Goal: Task Accomplishment & Management: Manage account settings

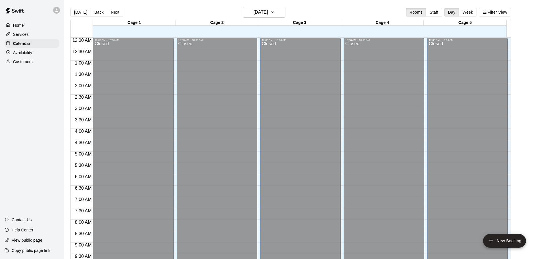
scroll to position [205, 0]
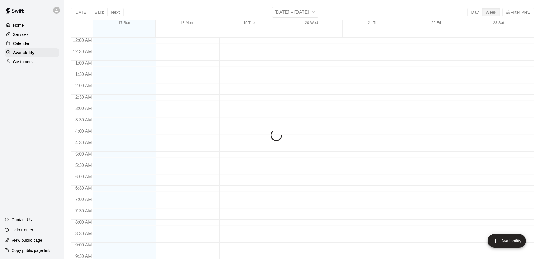
scroll to position [229, 0]
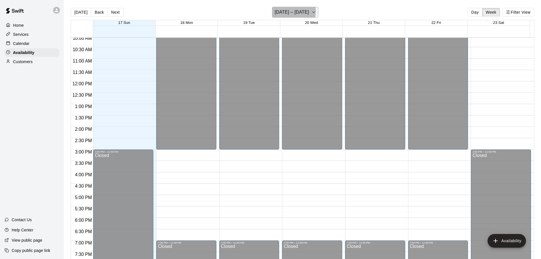
click at [278, 11] on h6 "August 17 – 23" at bounding box center [292, 12] width 34 height 8
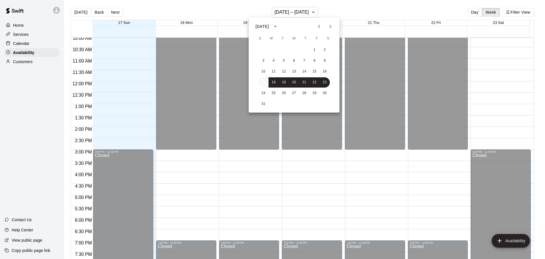
click at [266, 82] on button "17" at bounding box center [263, 82] width 10 height 10
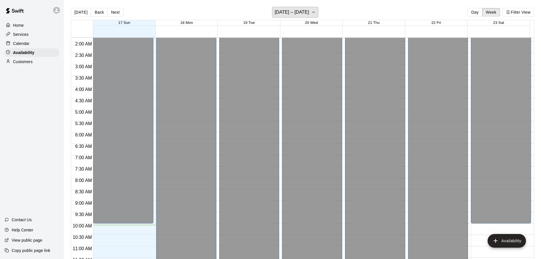
scroll to position [34, 0]
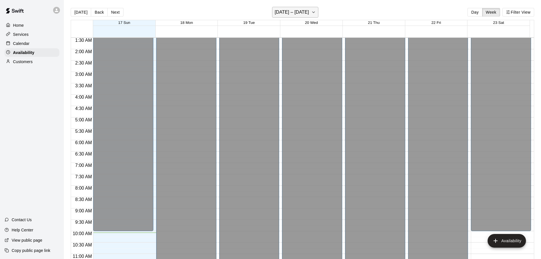
click at [290, 12] on h6 "August 17 – 23" at bounding box center [292, 12] width 34 height 8
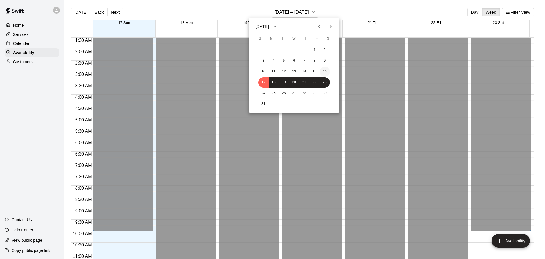
click at [324, 68] on button "16" at bounding box center [325, 71] width 10 height 10
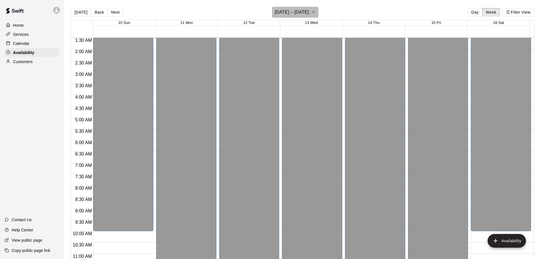
click at [311, 11] on icon "button" at bounding box center [313, 12] width 5 height 7
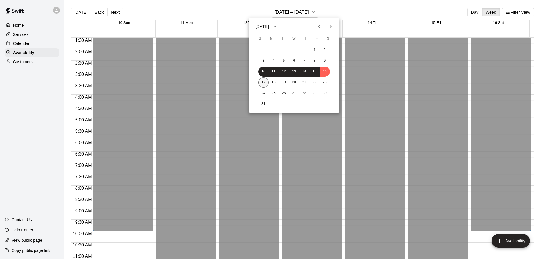
drag, startPoint x: 256, startPoint y: 77, endPoint x: 261, endPoint y: 81, distance: 6.4
click at [256, 77] on div "1 2 3 4 5 6 7 8 9 10 11 12 13 14 15 16 17 18 19 20 21 22 23 24 25 26 27 28 29 3…" at bounding box center [294, 76] width 91 height 65
click at [263, 82] on button "17" at bounding box center [263, 82] width 10 height 10
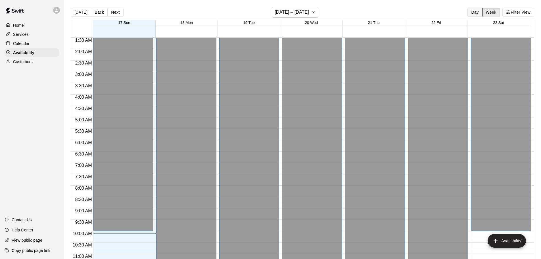
click at [478, 13] on button "Day" at bounding box center [474, 12] width 15 height 9
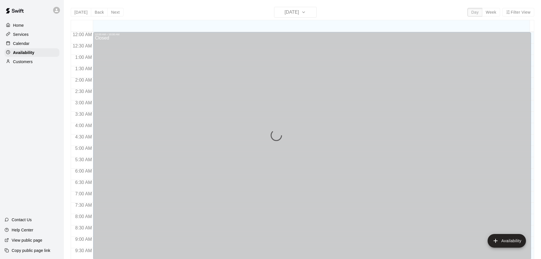
scroll to position [229, 0]
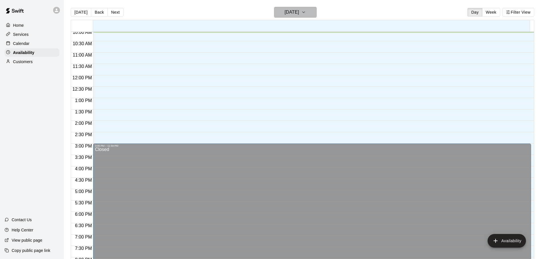
click at [299, 14] on h6 "Sunday Aug 17" at bounding box center [291, 12] width 14 height 8
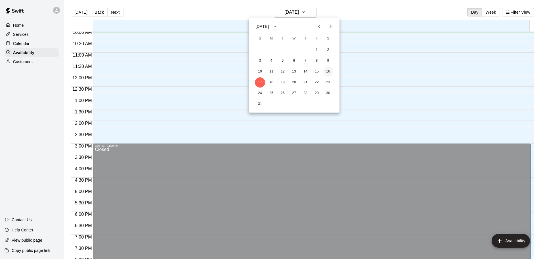
click at [325, 71] on button "16" at bounding box center [328, 71] width 10 height 10
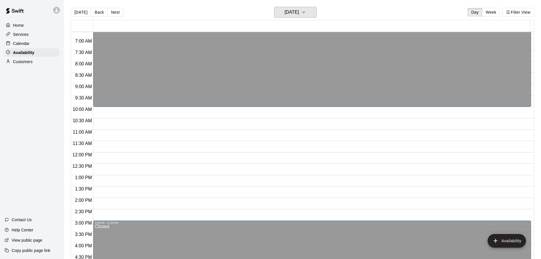
scroll to position [144, 0]
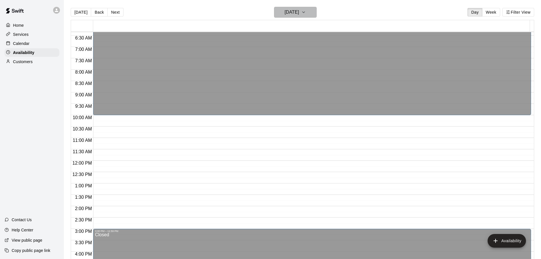
click at [293, 10] on h6 "[DATE]" at bounding box center [291, 12] width 14 height 8
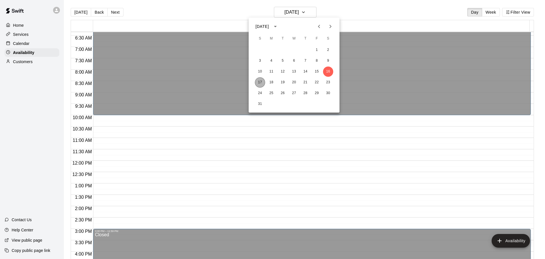
click at [263, 83] on button "17" at bounding box center [260, 82] width 10 height 10
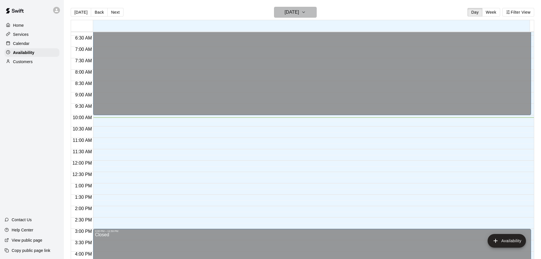
click at [296, 11] on h6 "Sunday Aug 17" at bounding box center [291, 12] width 14 height 8
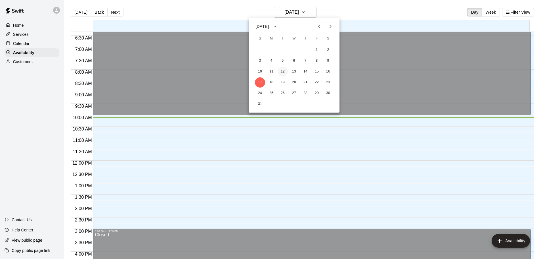
click at [283, 68] on button "12" at bounding box center [283, 71] width 10 height 10
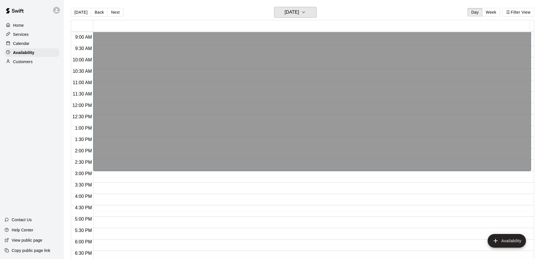
scroll to position [198, 0]
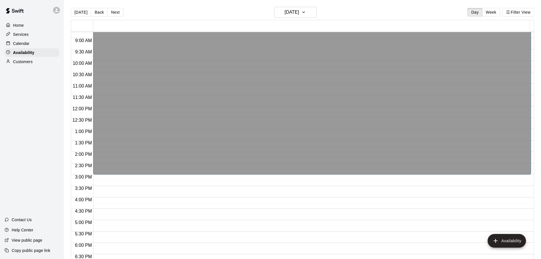
click at [412, 198] on div "12:00 AM – 3:00 PM Closed 7:00 PM – 11:59 PM Closed" at bounding box center [312, 106] width 438 height 545
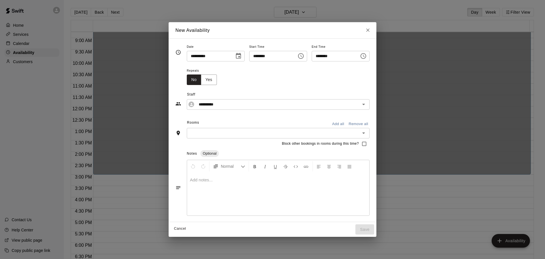
click at [301, 30] on div "New Availability" at bounding box center [273, 30] width 208 height 16
click at [371, 31] on icon "Close" at bounding box center [368, 30] width 6 height 6
type input "**********"
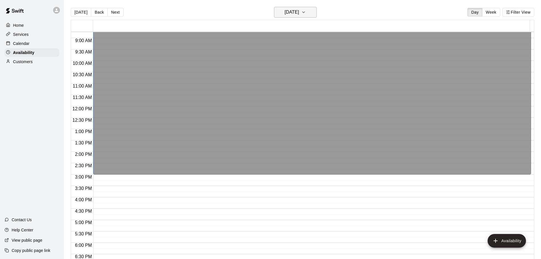
click at [299, 11] on h6 "Tuesday Aug 12" at bounding box center [291, 12] width 14 height 8
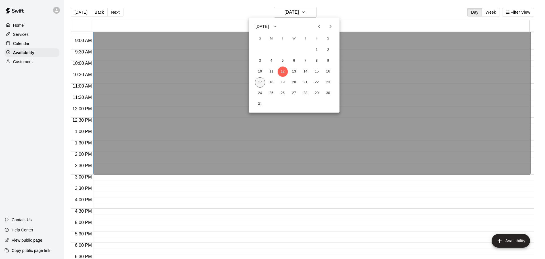
click at [258, 83] on button "17" at bounding box center [260, 82] width 10 height 10
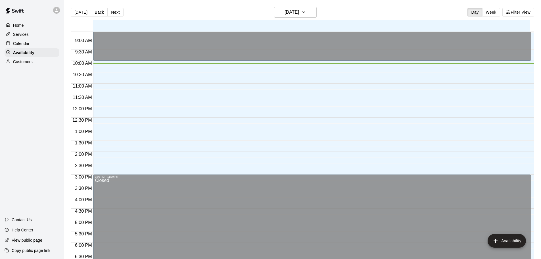
click at [14, 43] on p "Calendar" at bounding box center [21, 44] width 16 height 6
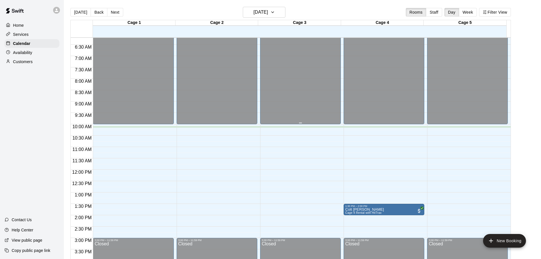
scroll to position [173, 0]
